Goal: Find specific page/section: Find specific page/section

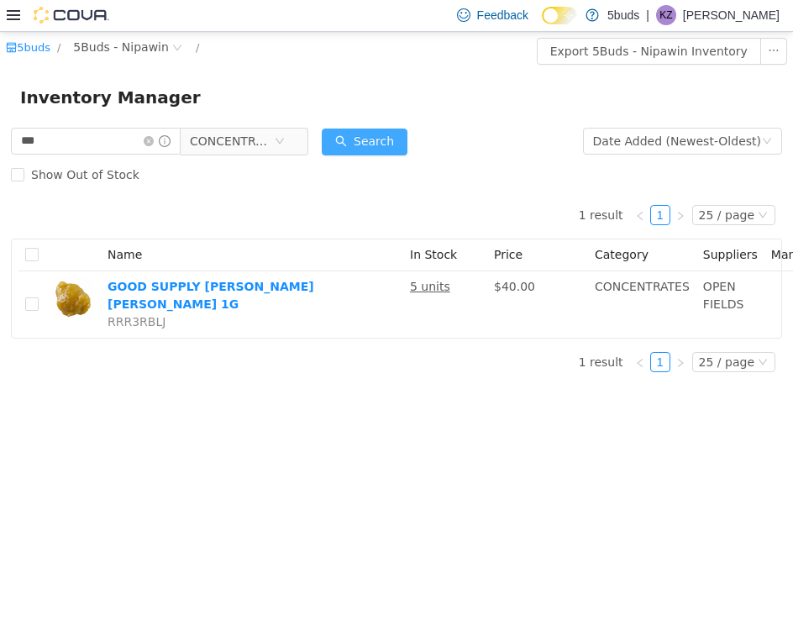
click at [373, 141] on button "Search" at bounding box center [365, 141] width 86 height 27
click at [154, 139] on icon "icon: close-circle" at bounding box center [149, 140] width 10 height 10
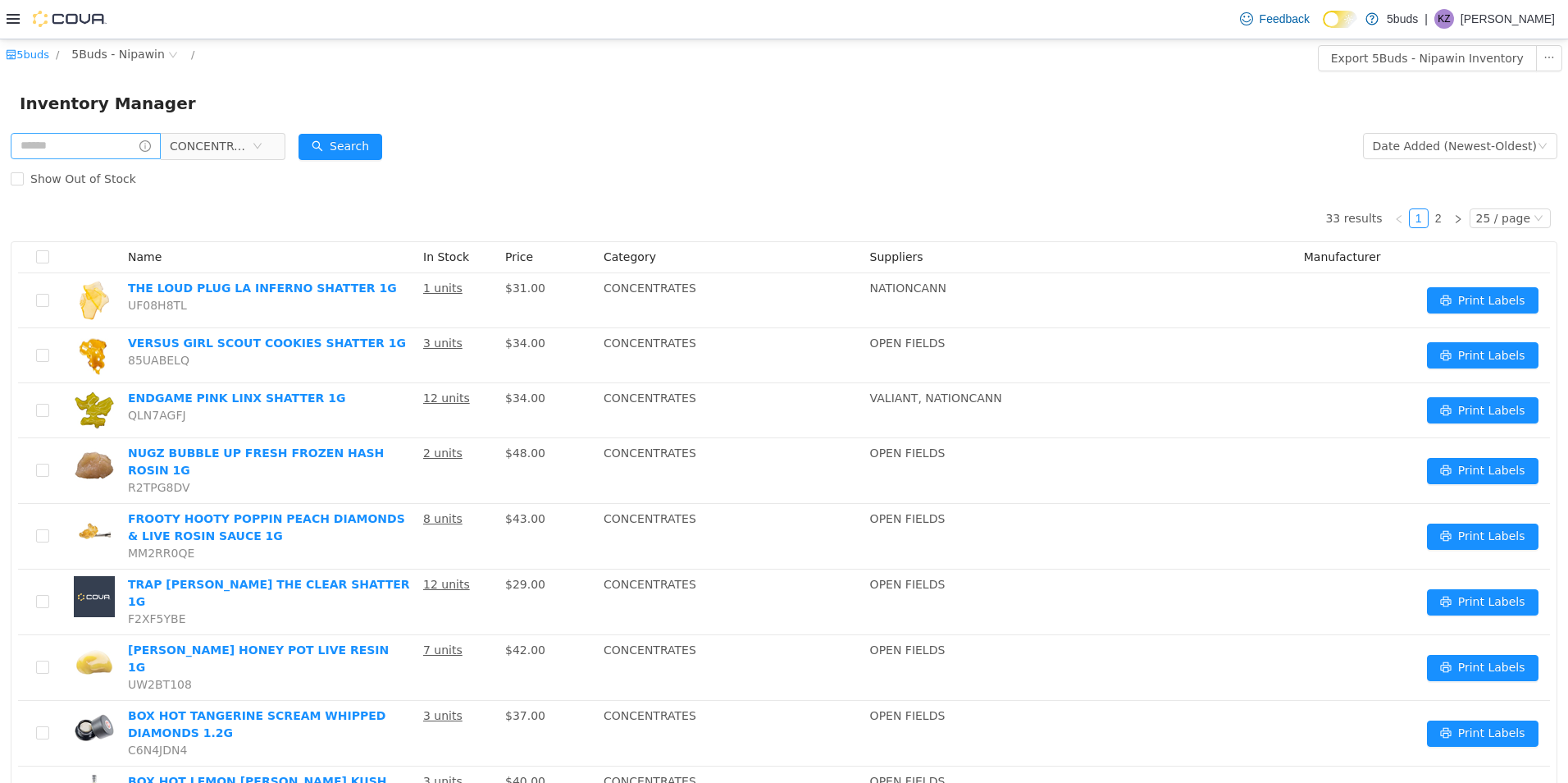
click at [13, 20] on icon at bounding box center [13, 19] width 13 height 10
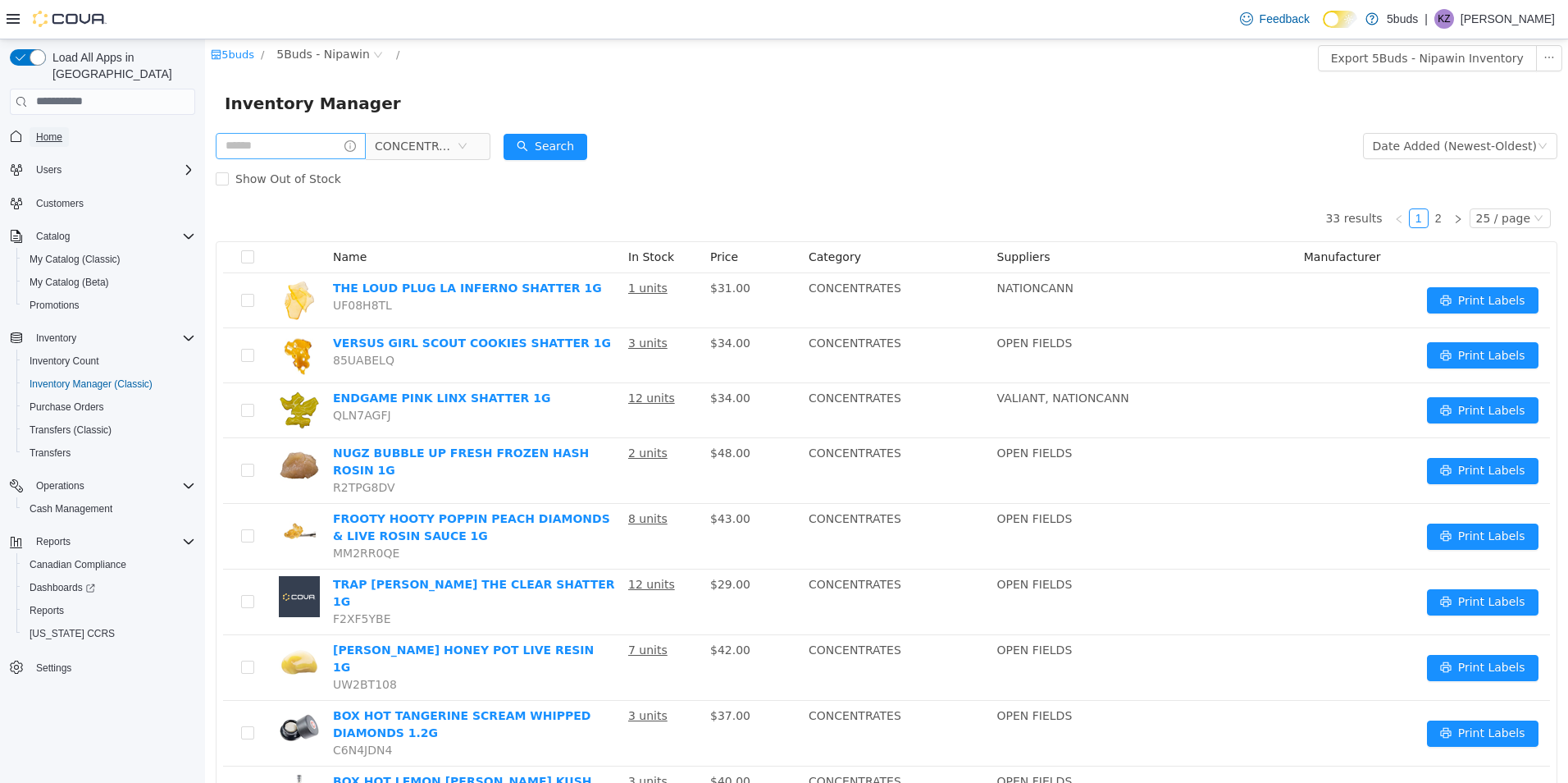
click at [54, 131] on span "Home" at bounding box center [49, 137] width 26 height 13
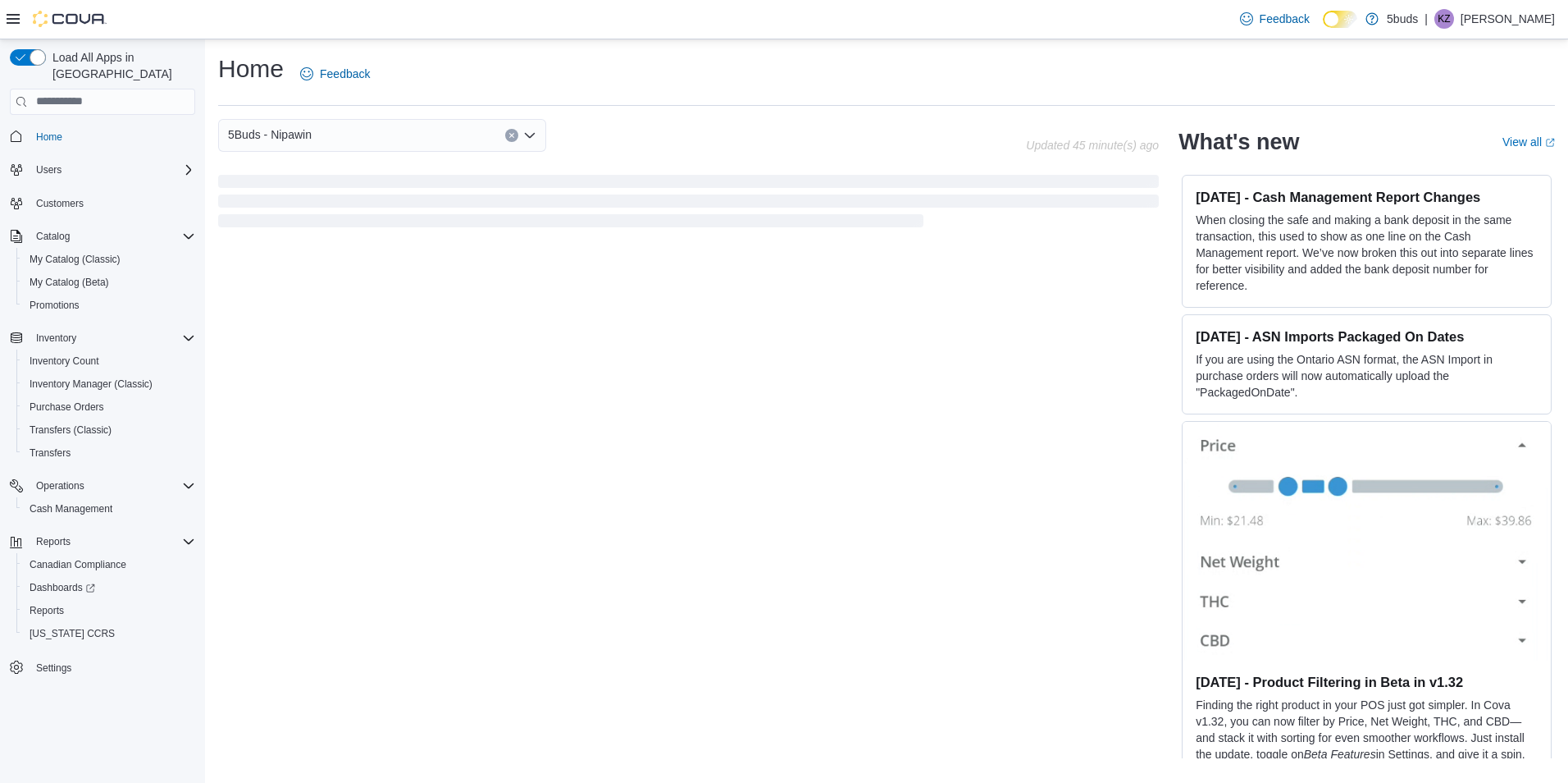
click at [774, 18] on p "Keith Ziemann" at bounding box center [1508, 19] width 95 height 20
